Goal: Information Seeking & Learning: Learn about a topic

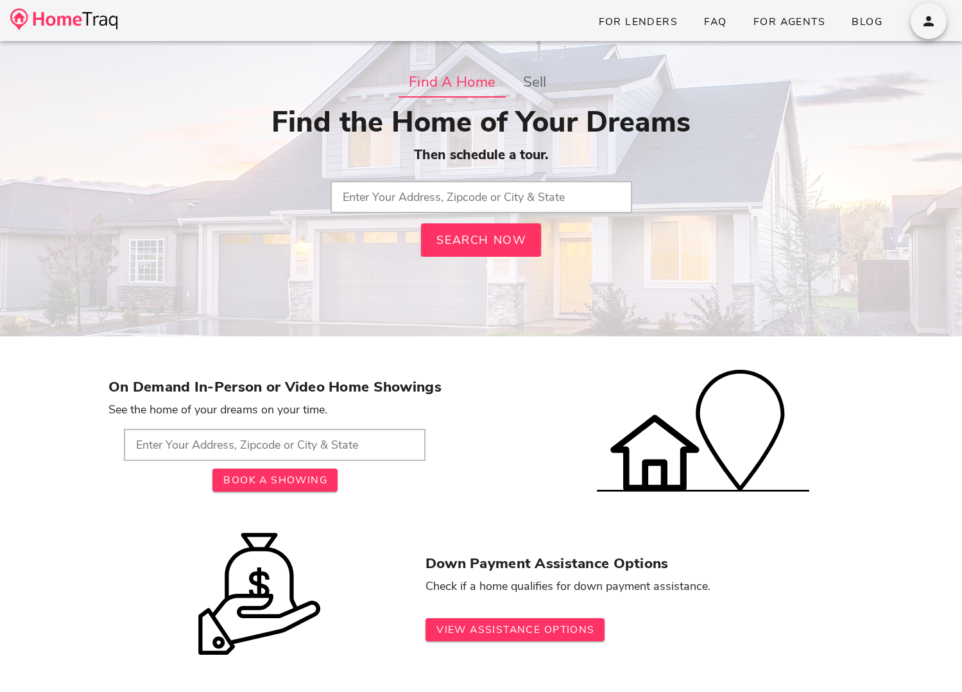
click at [544, 196] on input "text" at bounding box center [481, 197] width 302 height 32
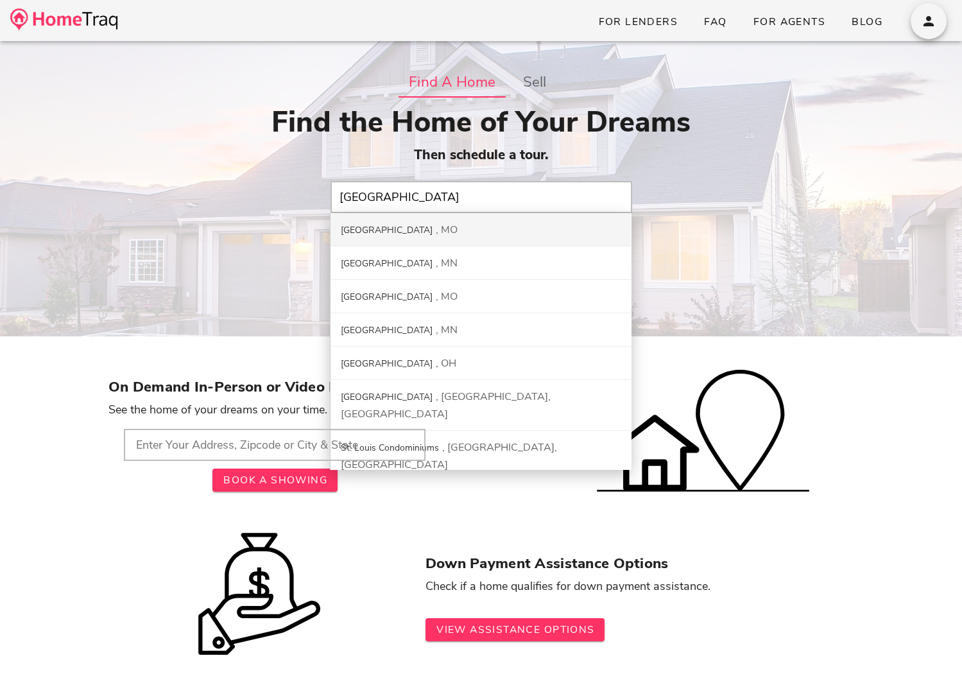
click at [488, 225] on div "St. Louis City MO" at bounding box center [480, 229] width 300 height 33
type input "St. Louis City, MO"
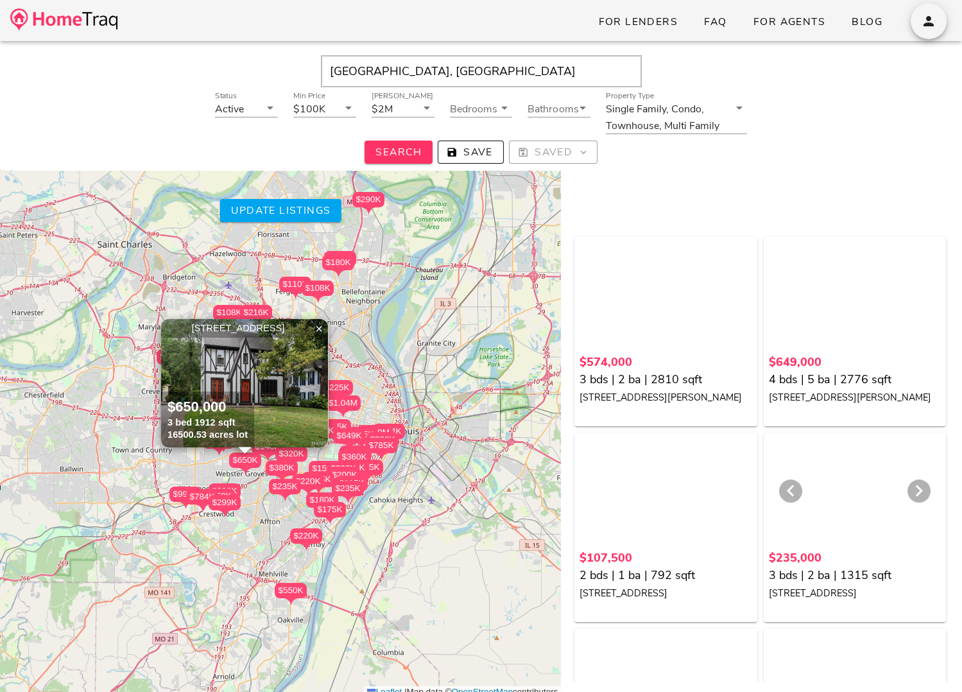
click at [841, 509] on div at bounding box center [855, 492] width 172 height 109
